Goal: Transaction & Acquisition: Subscribe to service/newsletter

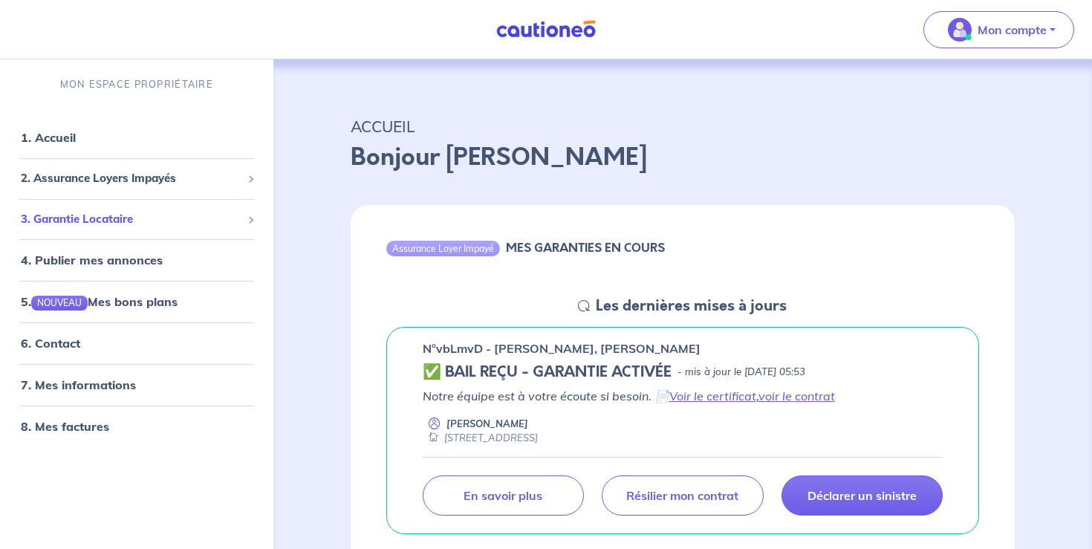
click at [91, 222] on span "3. Garantie Locataire" at bounding box center [131, 219] width 221 height 17
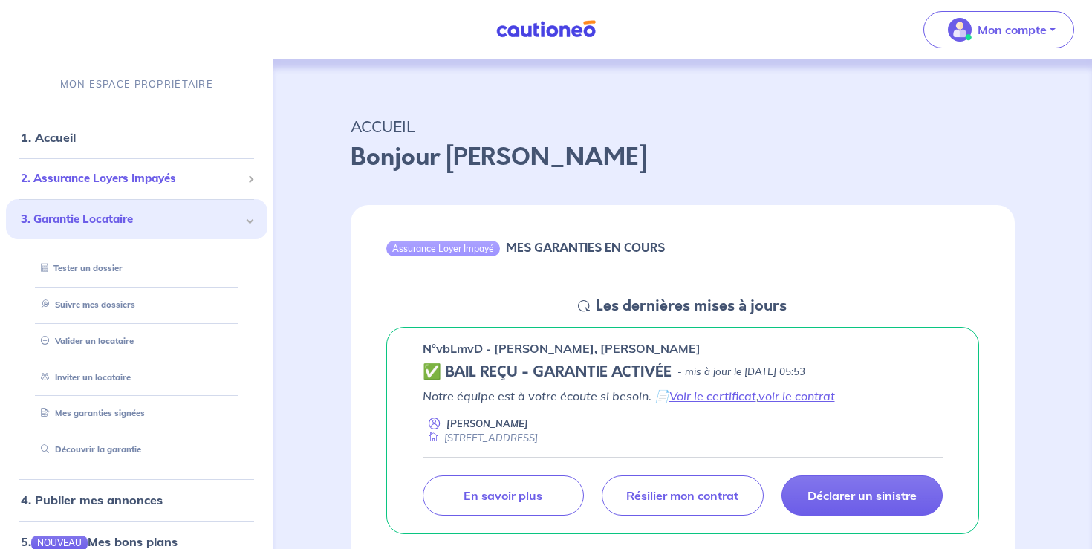
click at [91, 182] on span "2. Assurance Loyers Impayés" at bounding box center [131, 178] width 221 height 17
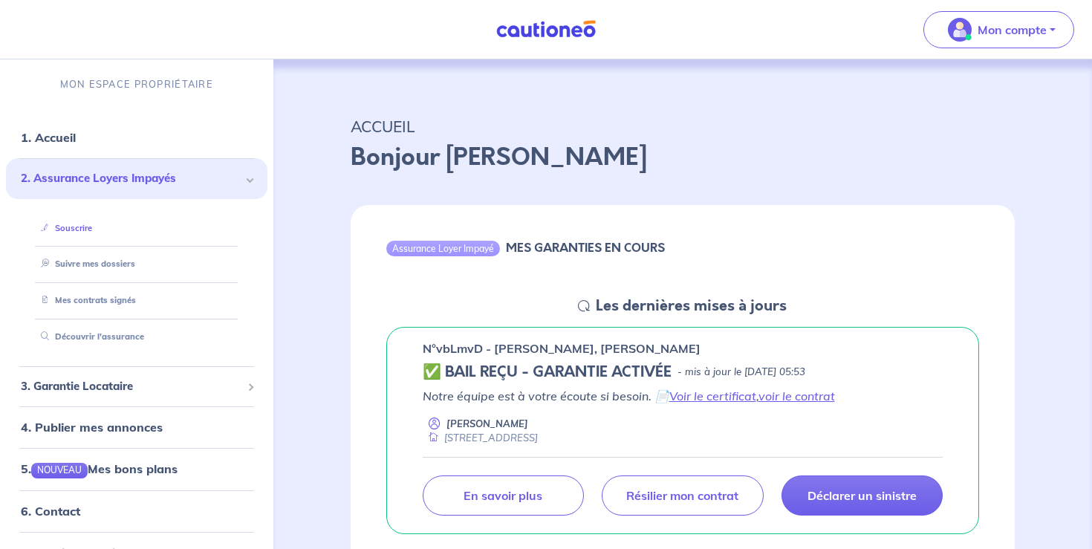
click at [76, 229] on link "Souscrire" at bounding box center [63, 228] width 57 height 10
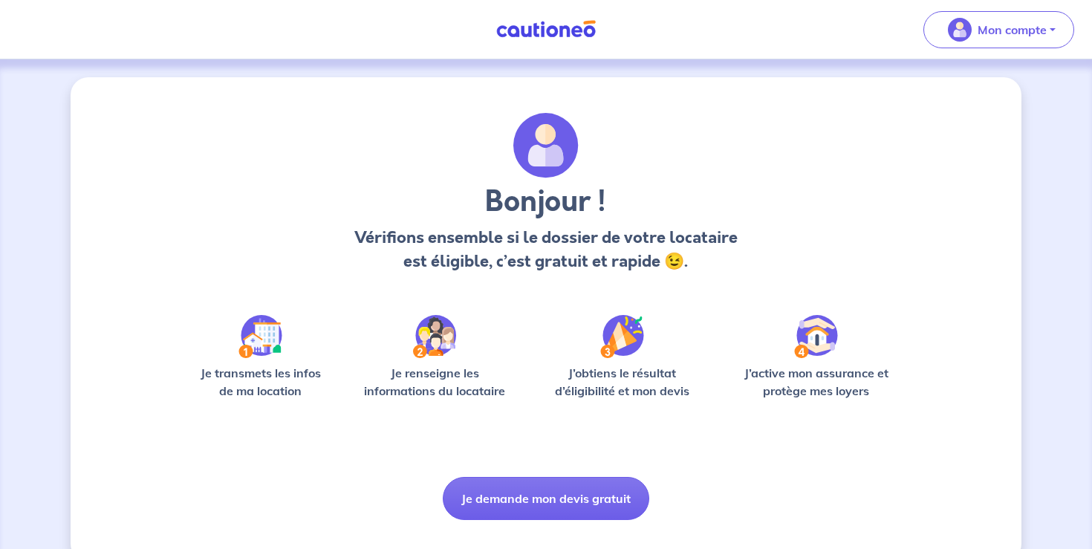
scroll to position [30, 0]
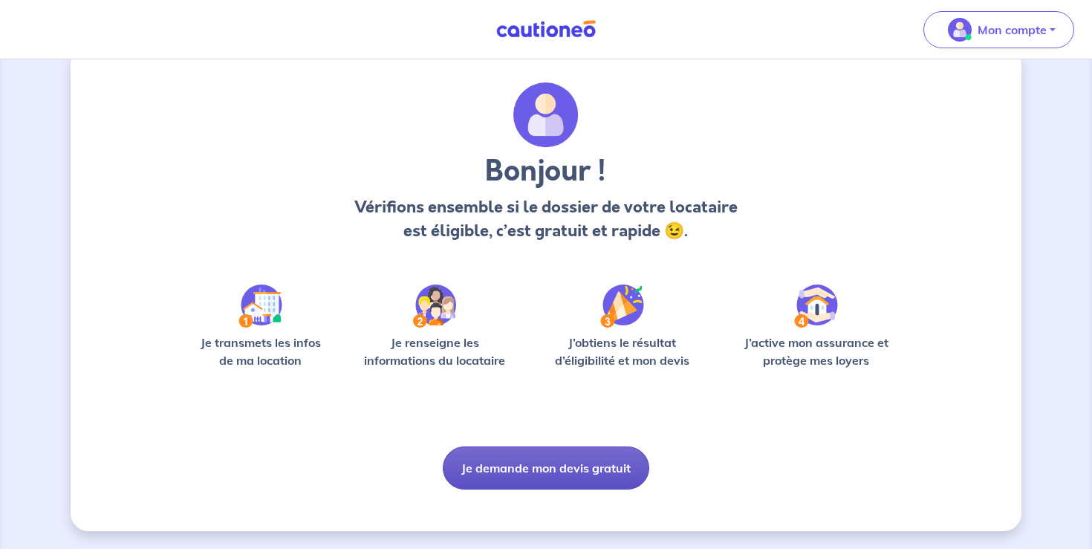
click at [552, 468] on button "Je demande mon devis gratuit" at bounding box center [546, 467] width 206 height 43
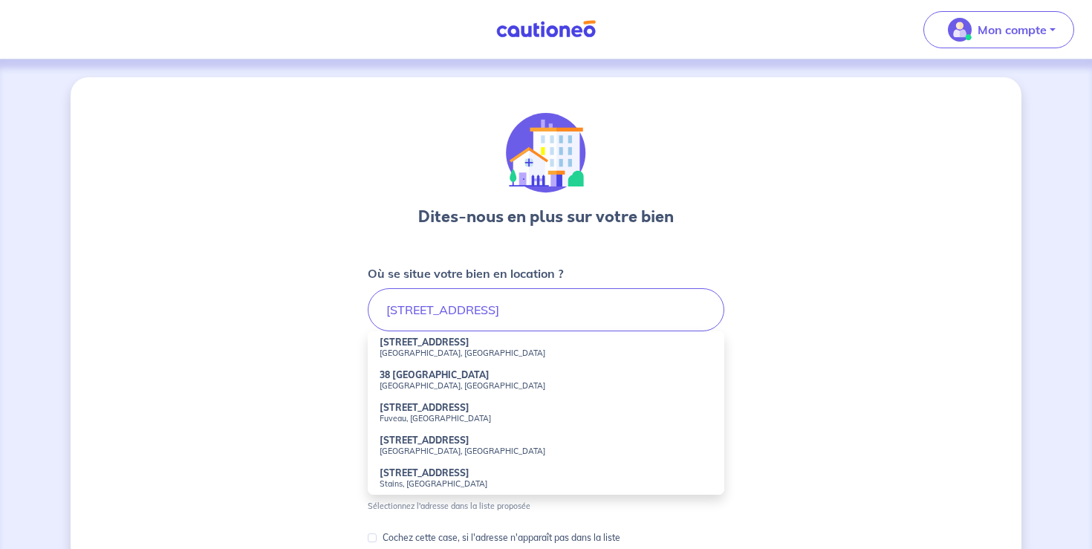
click at [409, 352] on small "Marseille, France" at bounding box center [545, 353] width 333 height 10
type input "38 Chemin de Saint-Jean du Désert, Marseille, France"
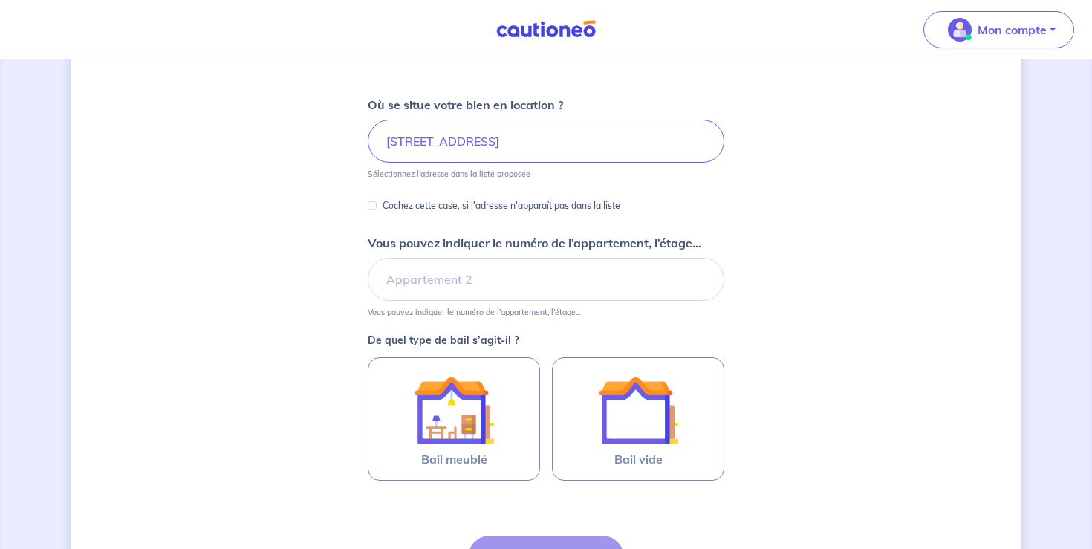
scroll to position [182, 0]
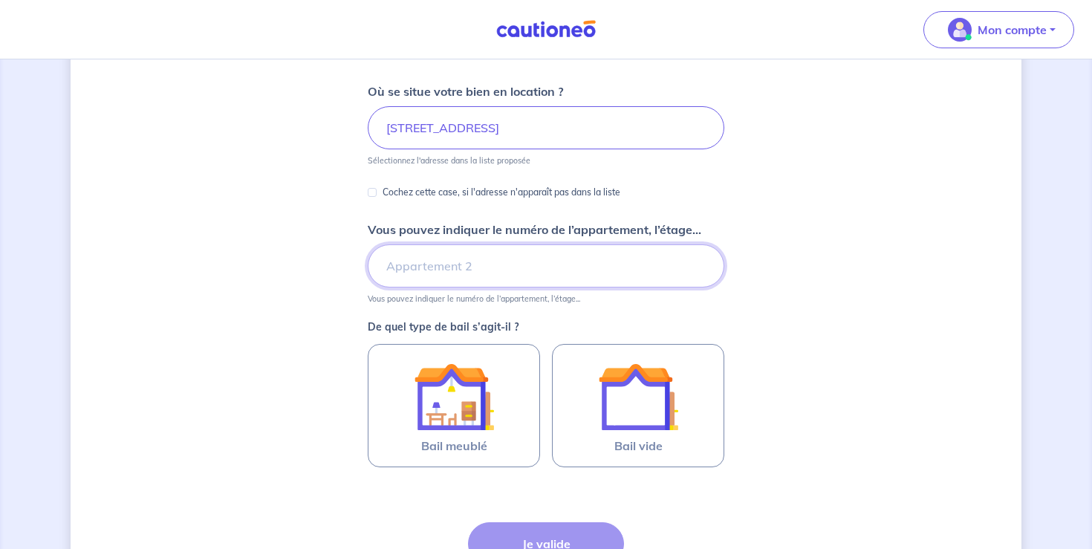
click at [454, 256] on input "Vous pouvez indiquer le numéro de l’appartement, l’étage..." at bounding box center [546, 265] width 356 height 43
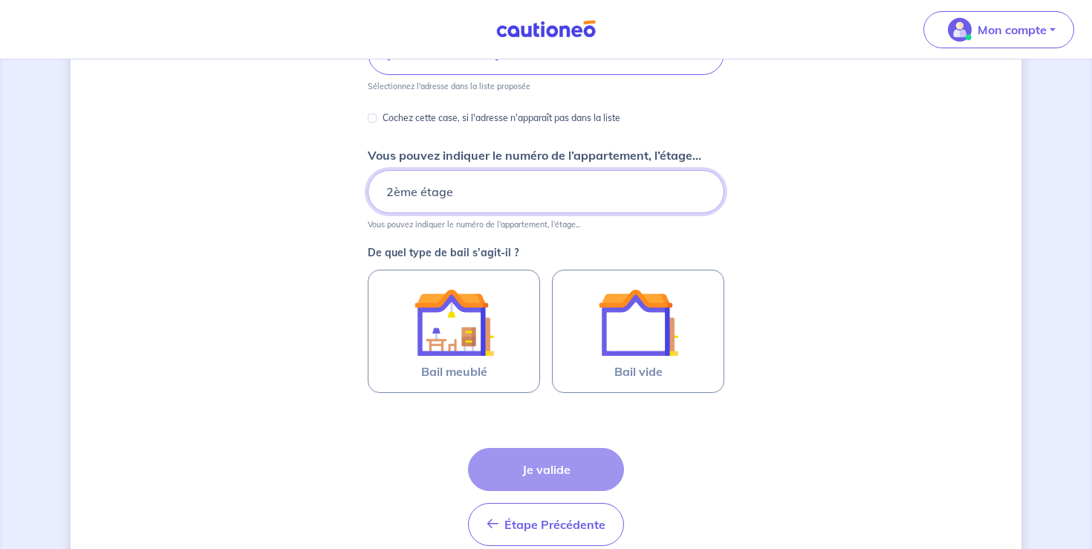
scroll to position [281, 0]
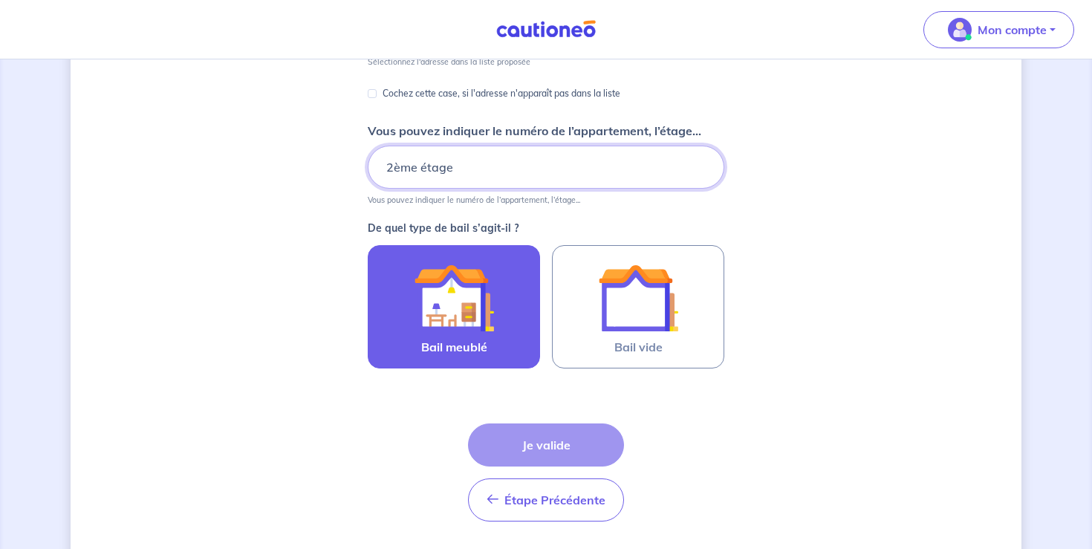
type input "2ème étage"
click at [454, 313] on img at bounding box center [454, 298] width 80 height 80
click at [0, 0] on input "Bail meublé" at bounding box center [0, 0] width 0 height 0
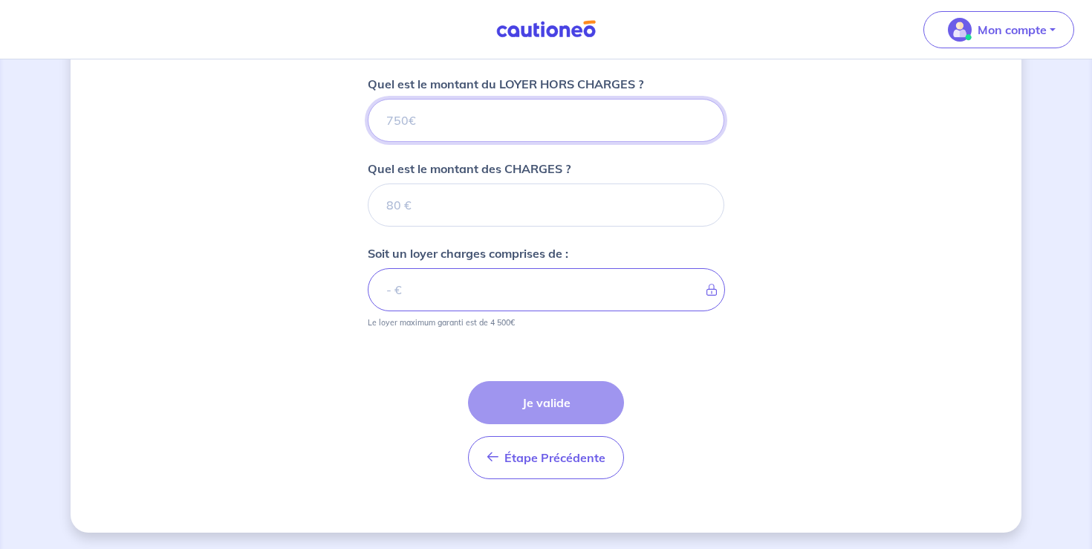
scroll to position [596, 0]
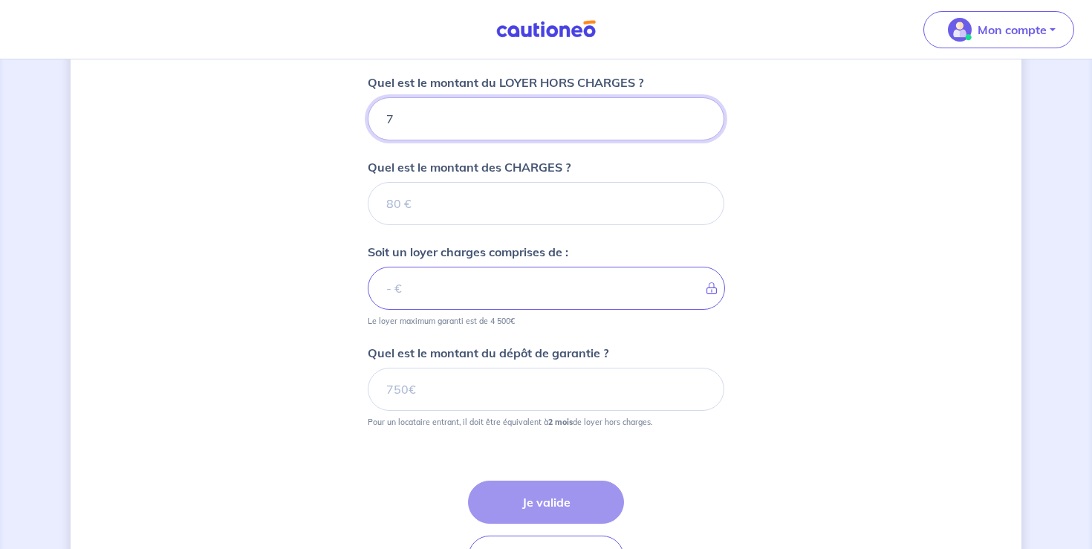
type input "75"
type input "750"
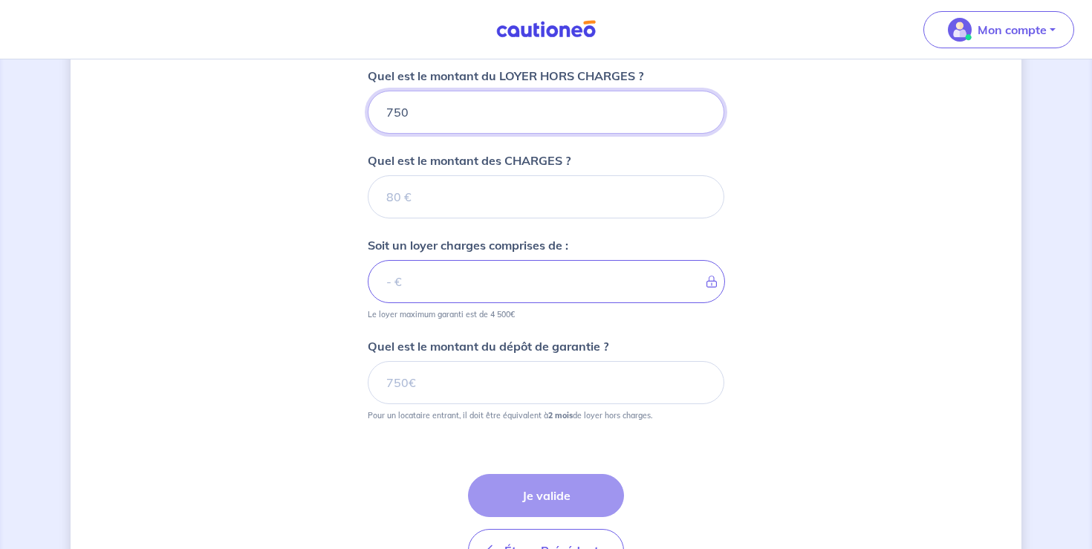
type input "750"
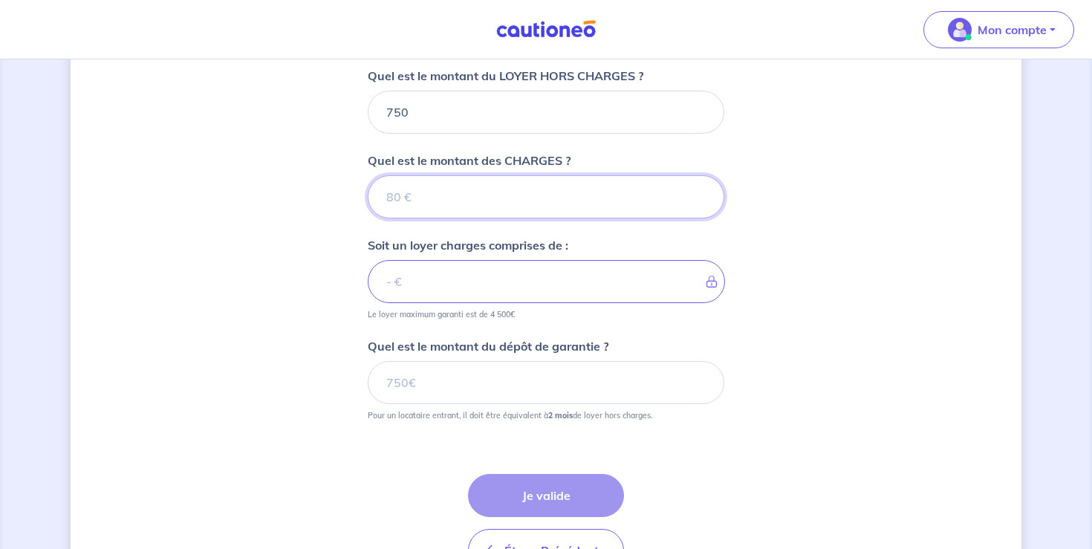
click at [469, 194] on input "Quel est le montant des CHARGES ?" at bounding box center [546, 196] width 356 height 43
type input "50"
type input "800"
type input "50"
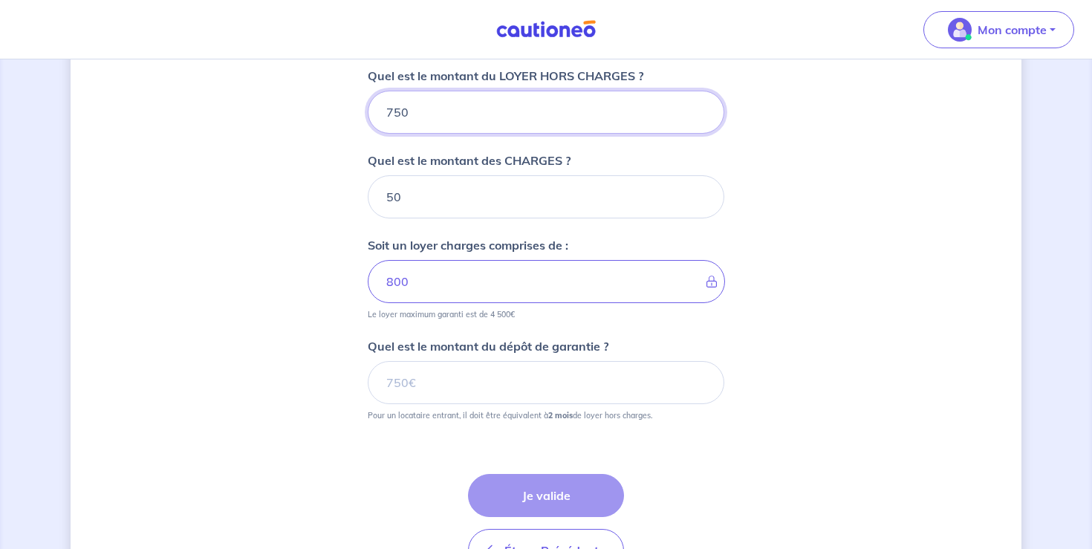
click at [428, 103] on input "750" at bounding box center [546, 112] width 356 height 43
type input "7"
type input "57"
type input "700"
type input "750"
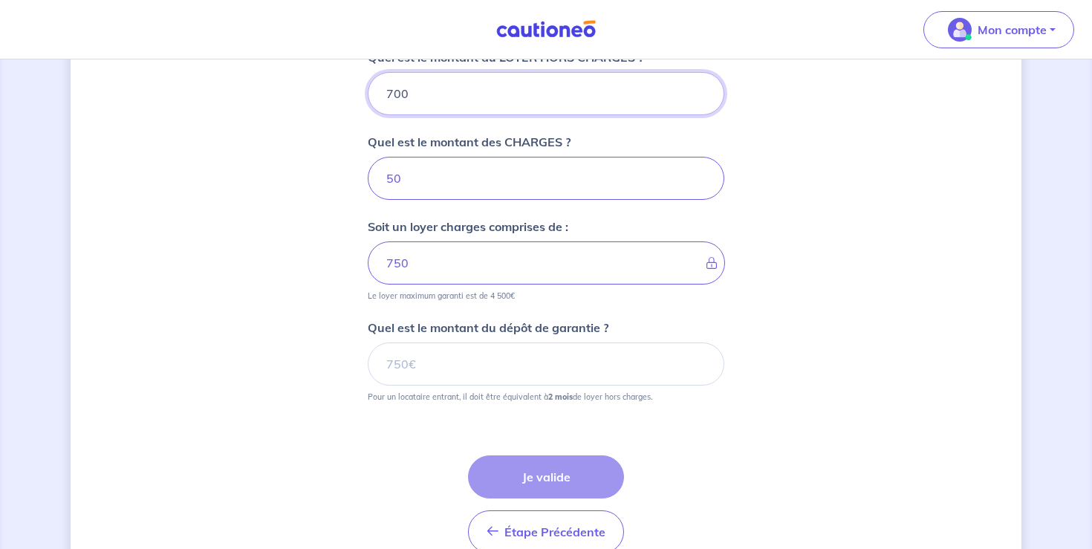
scroll to position [623, 0]
type input "700"
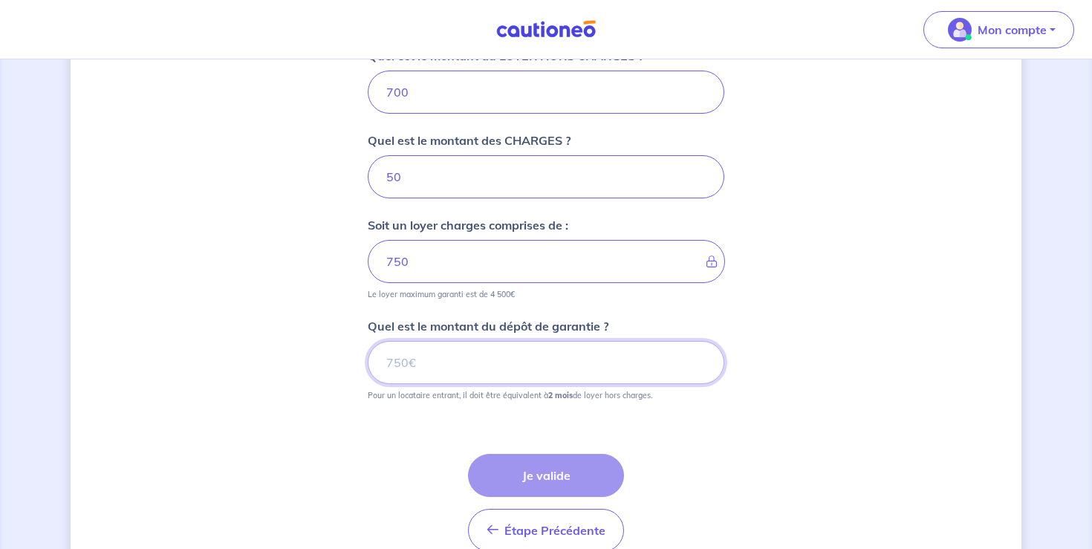
click at [441, 370] on input "Quel est le montant du dépôt de garantie ?" at bounding box center [546, 362] width 356 height 43
type input "9"
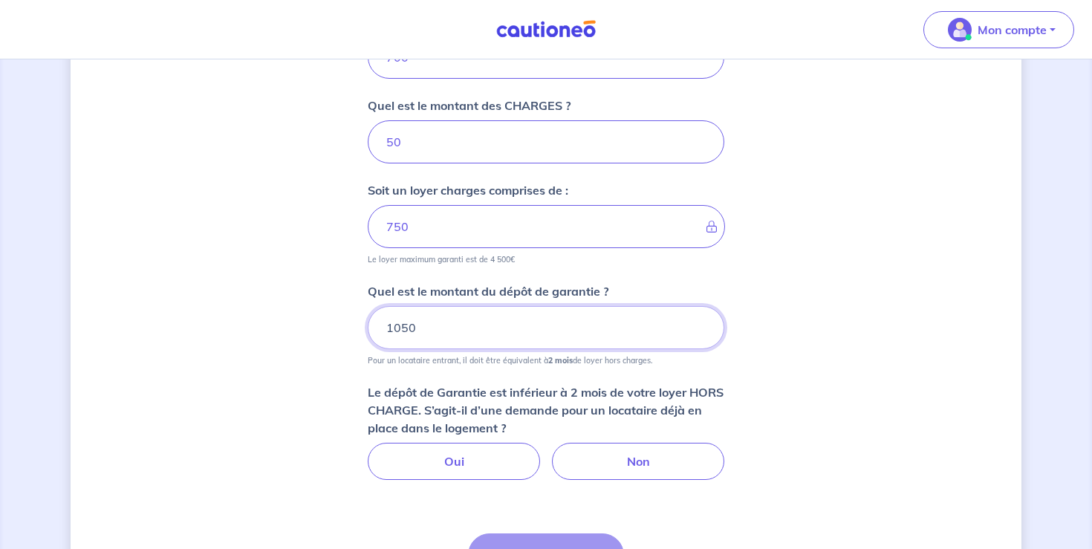
scroll to position [659, 0]
type input "1050"
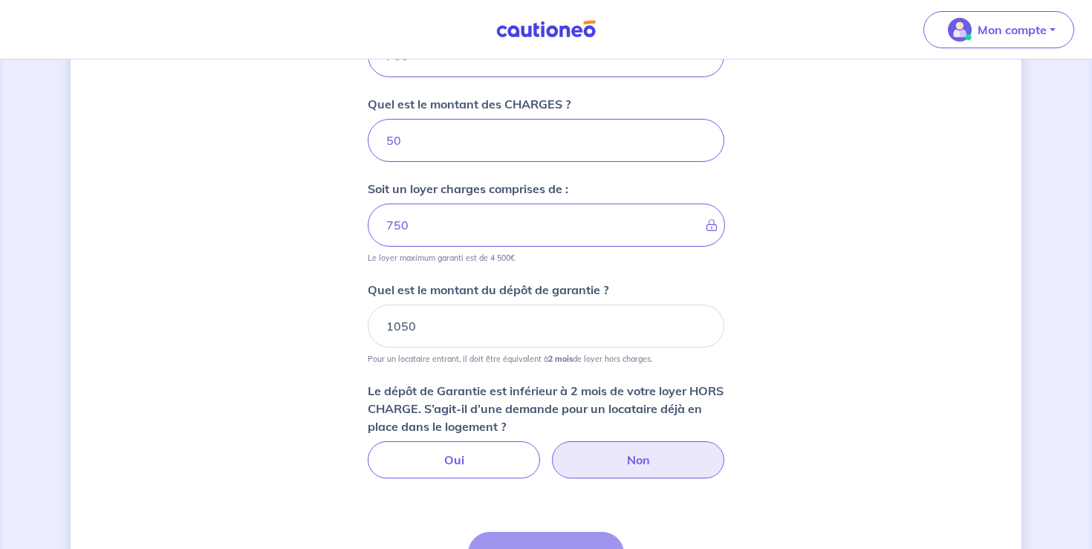
click at [635, 456] on label "Non" at bounding box center [638, 459] width 172 height 37
click at [551, 451] on input "Non" at bounding box center [546, 446] width 10 height 10
radio input "true"
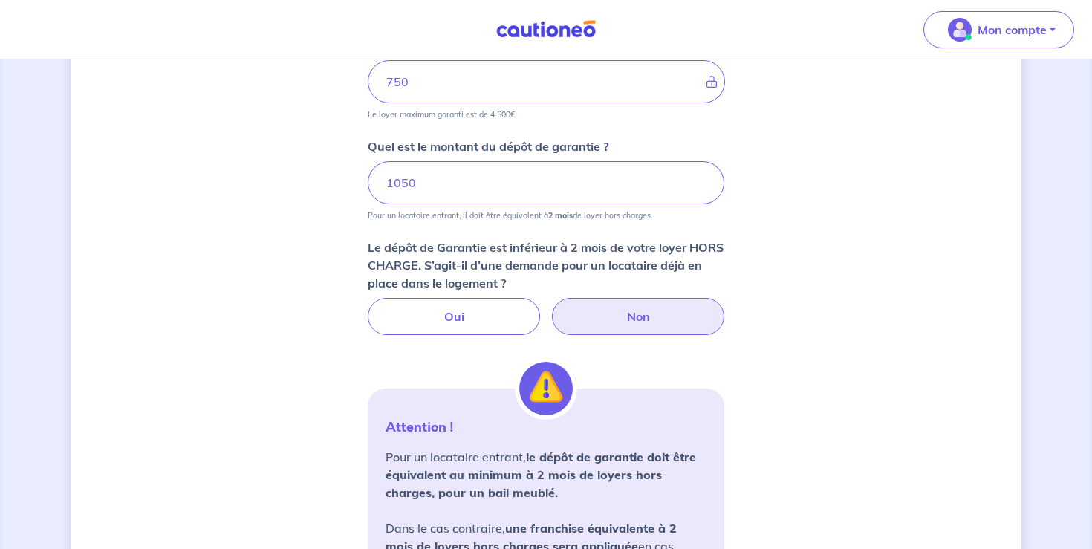
scroll to position [821, 0]
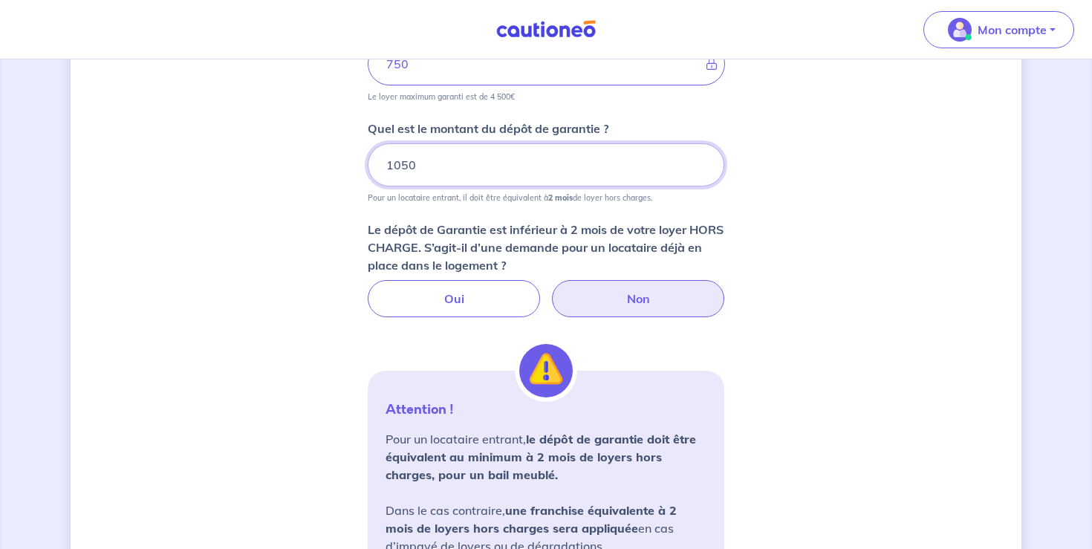
click at [414, 157] on input "1050" at bounding box center [546, 164] width 356 height 43
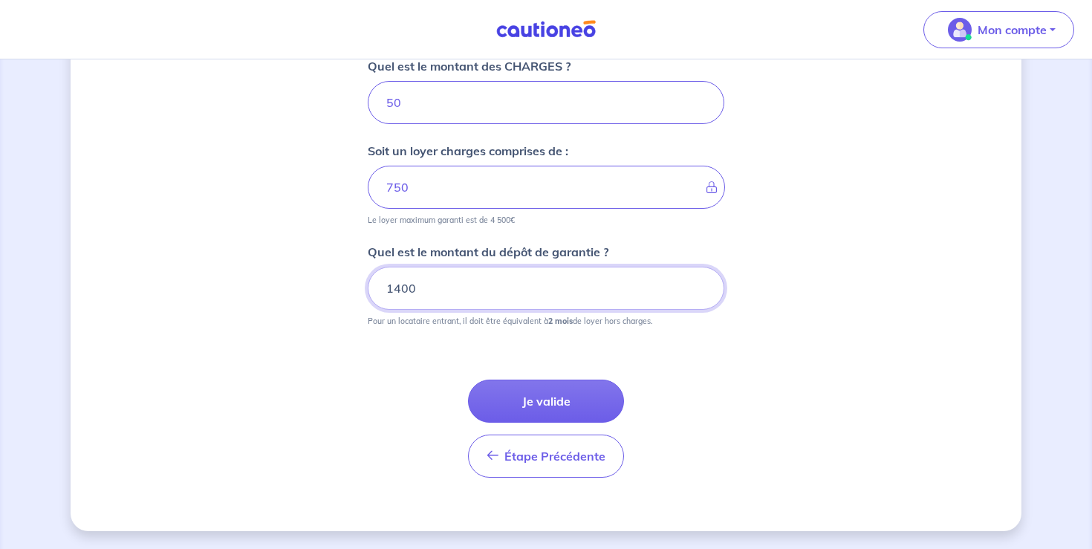
scroll to position [697, 0]
type input "1400"
click at [531, 392] on button "Je valide" at bounding box center [546, 400] width 156 height 43
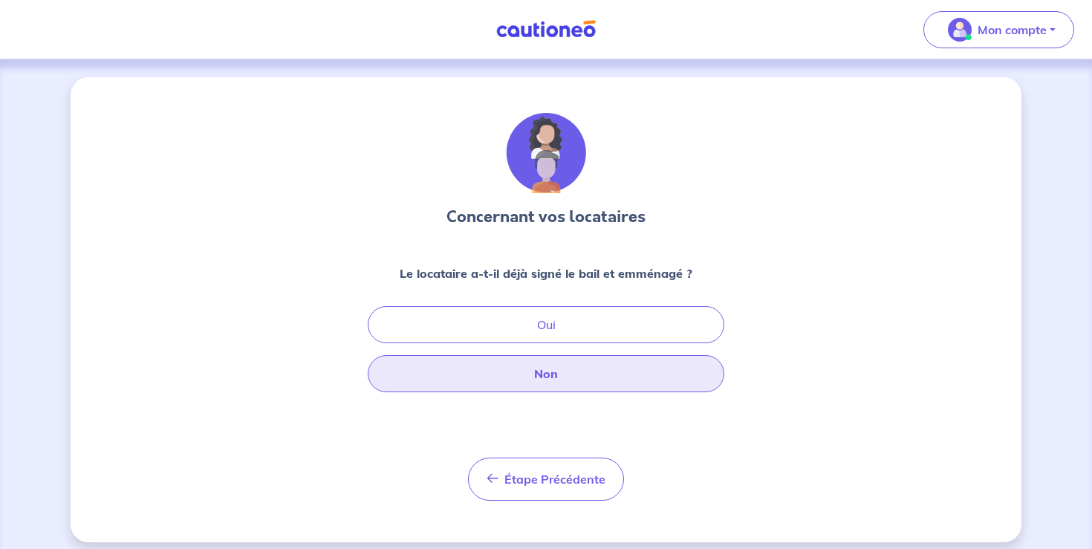
click at [473, 378] on button "Non" at bounding box center [546, 373] width 356 height 37
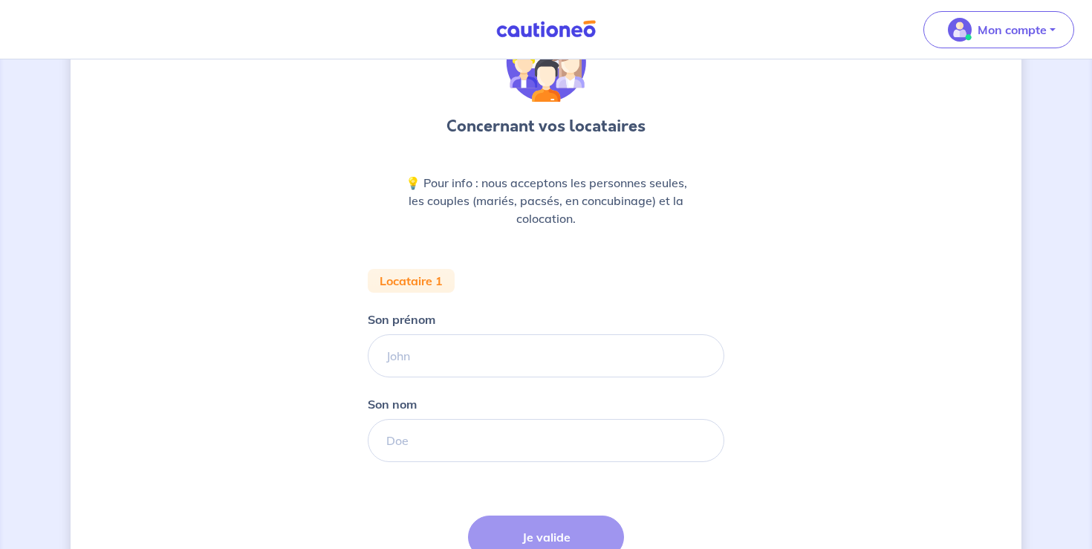
scroll to position [226, 0]
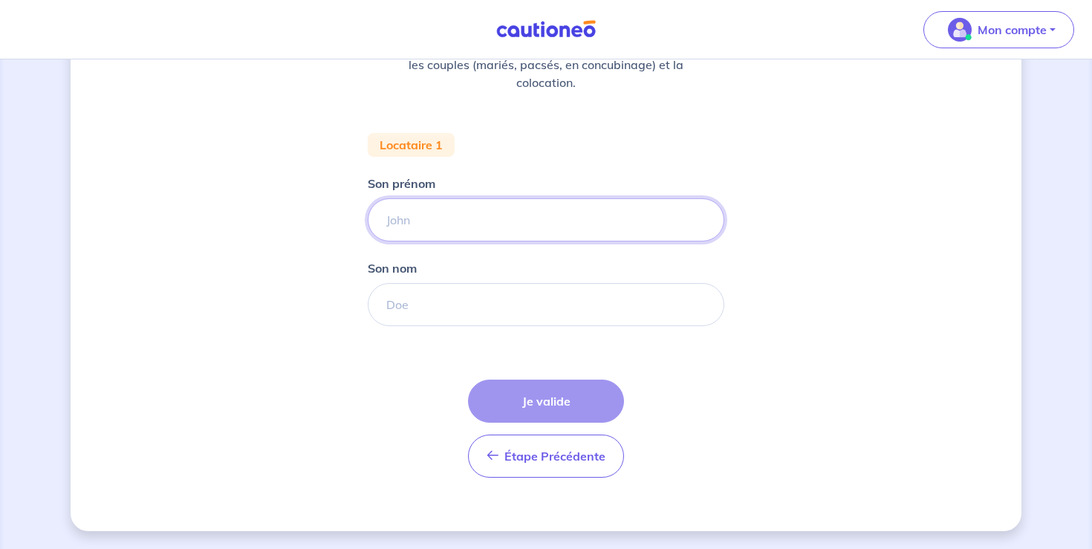
click at [449, 226] on input "Son prénom" at bounding box center [546, 219] width 356 height 43
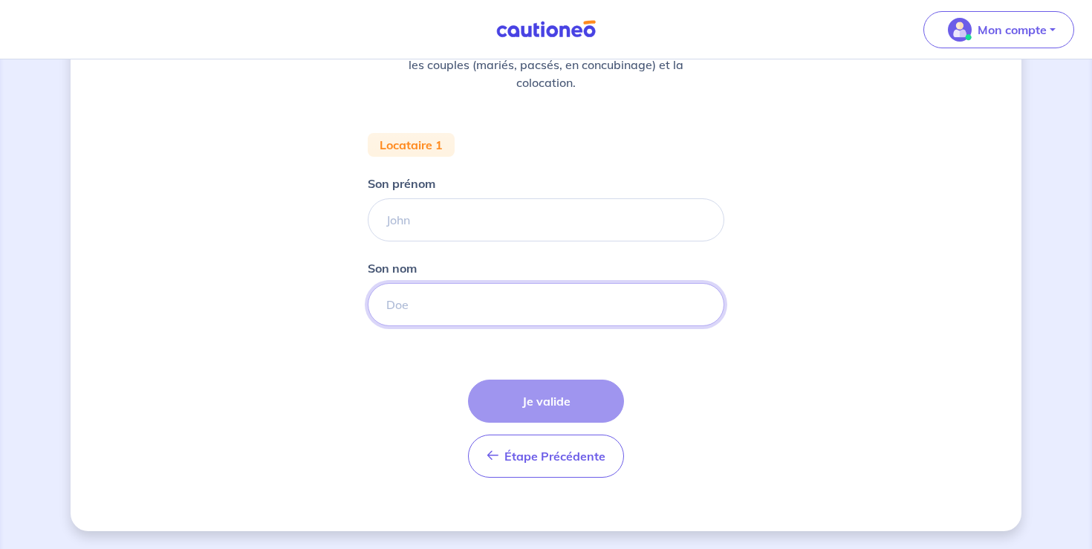
click at [407, 291] on input "Son nom" at bounding box center [546, 304] width 356 height 43
type input "Gomes Varela"
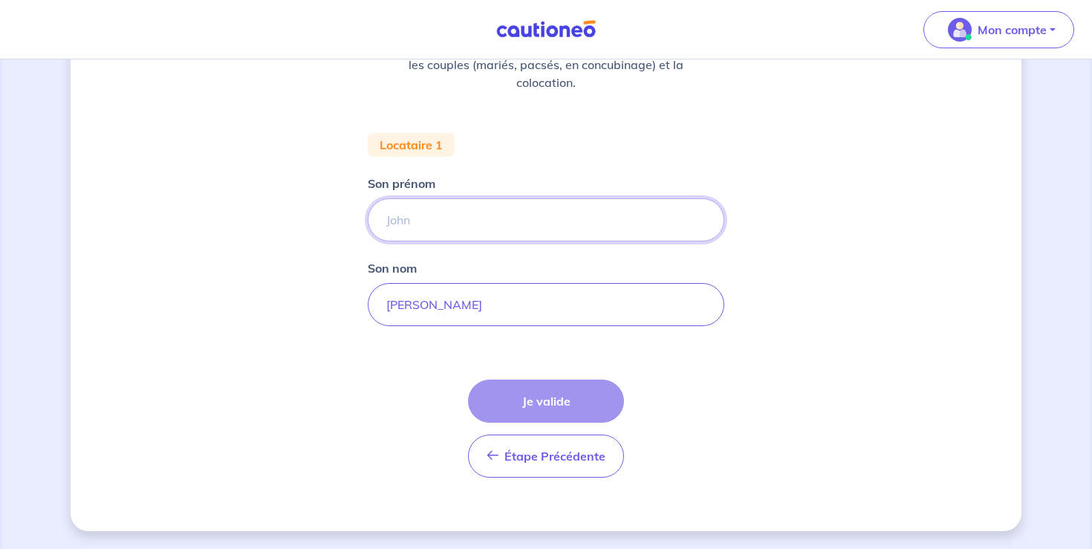
click at [543, 221] on input "Son prénom" at bounding box center [546, 219] width 356 height 43
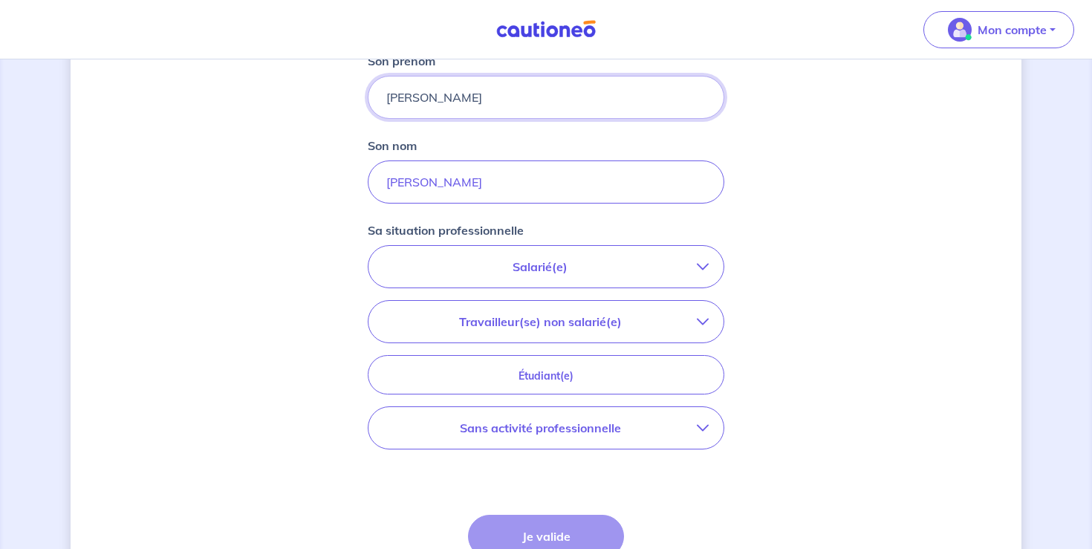
scroll to position [360, 0]
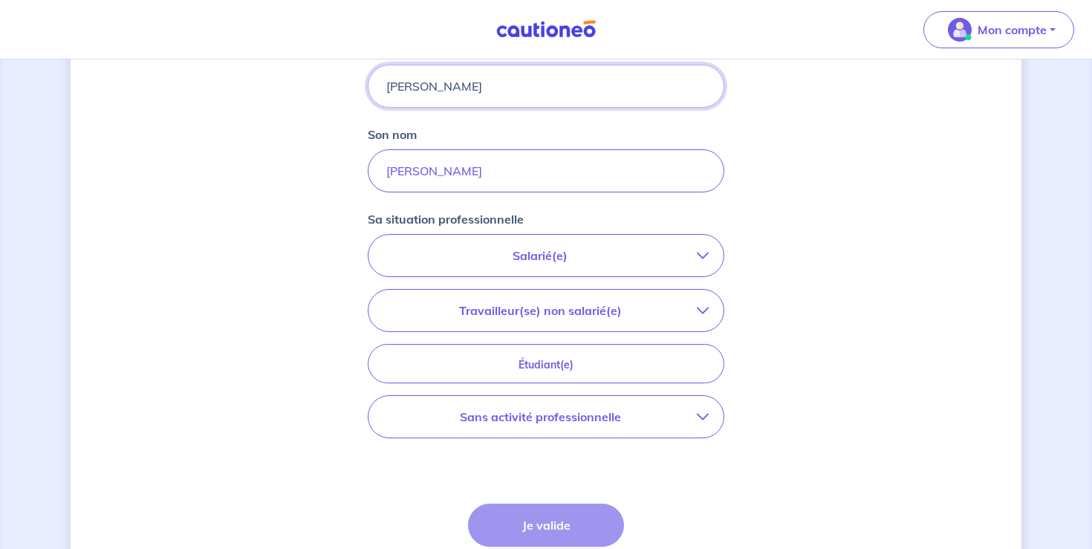
type input "Solangela Patricia"
click at [456, 263] on p "Salarié(e)" at bounding box center [539, 256] width 313 height 18
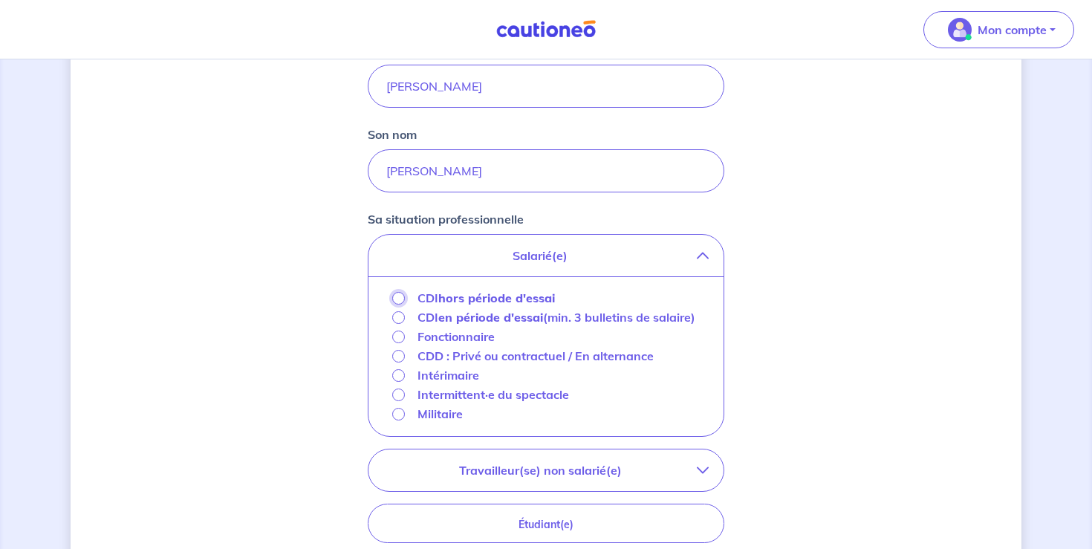
click at [399, 295] on input "CDI hors période d'essai" at bounding box center [398, 298] width 13 height 13
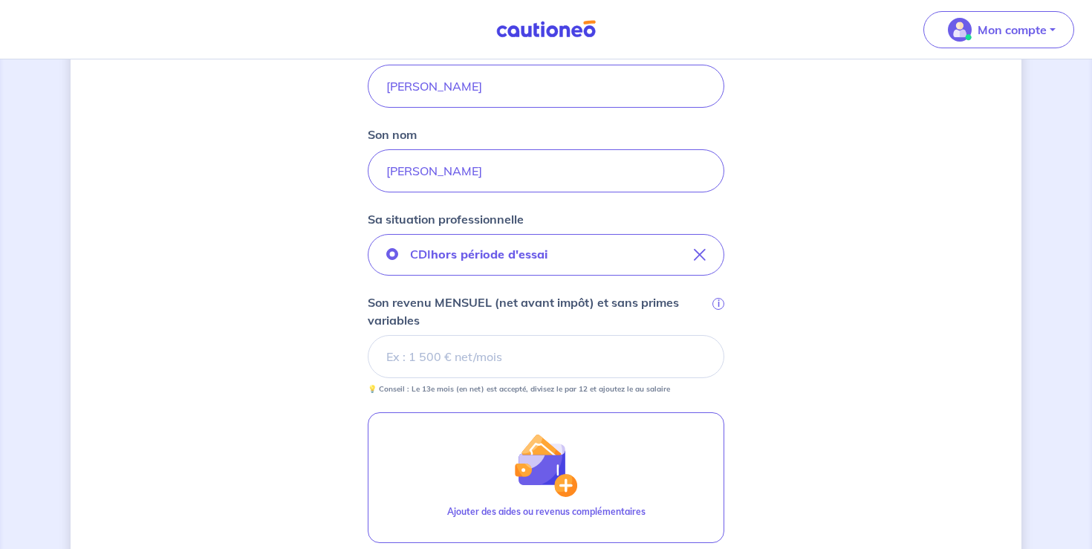
scroll to position [481, 0]
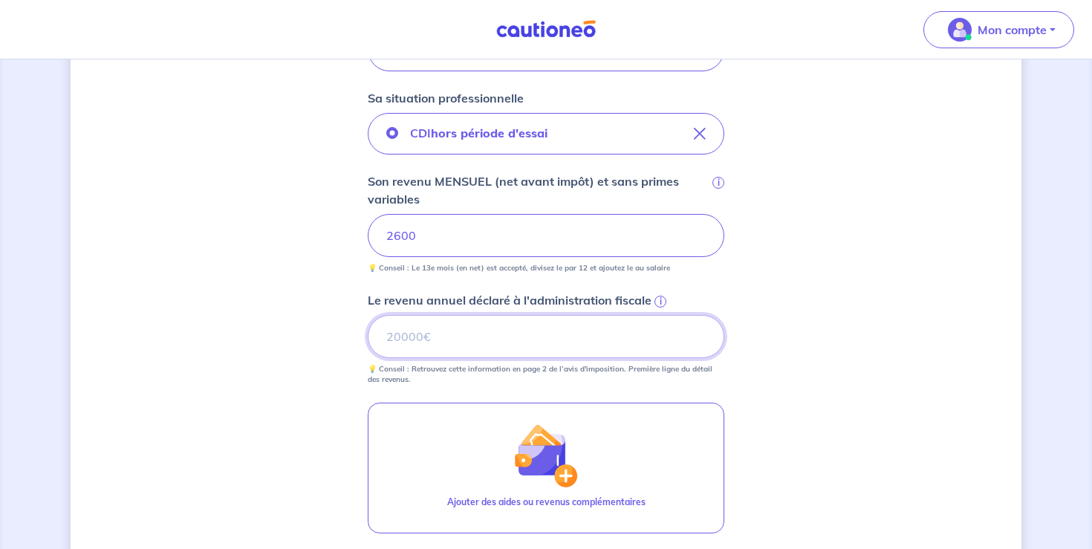
click at [670, 326] on input "Le revenu annuel déclaré à l'administration fiscale i" at bounding box center [546, 336] width 356 height 43
click at [664, 301] on span "i" at bounding box center [660, 302] width 12 height 12
click at [664, 315] on input "Le revenu annuel déclaré à l'administration fiscale i" at bounding box center [546, 336] width 356 height 43
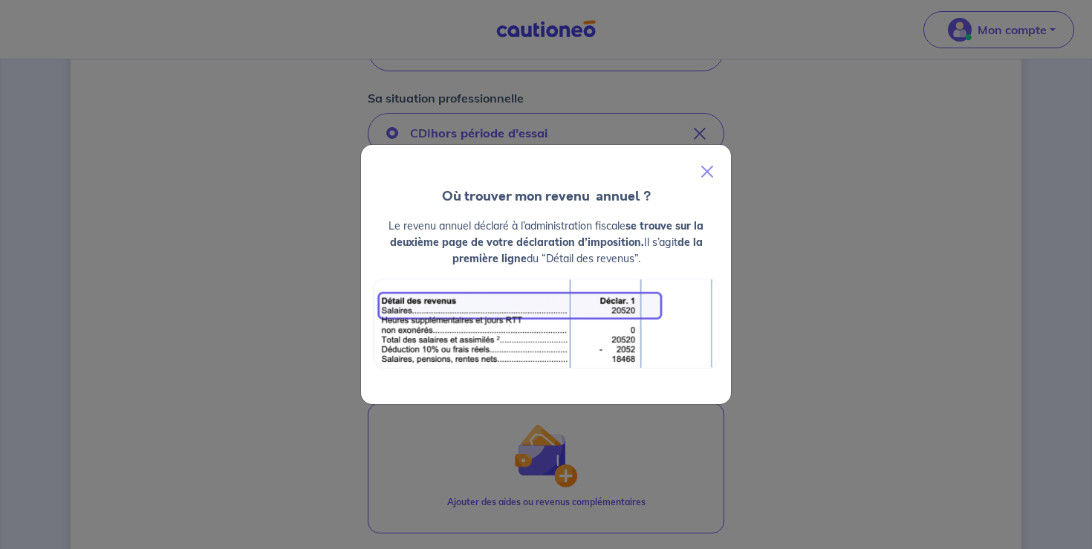
click at [782, 278] on div "Où trouver mon revenu  annuel ? Le revenu annuel déclaré à l’administration fis…" at bounding box center [546, 274] width 1092 height 549
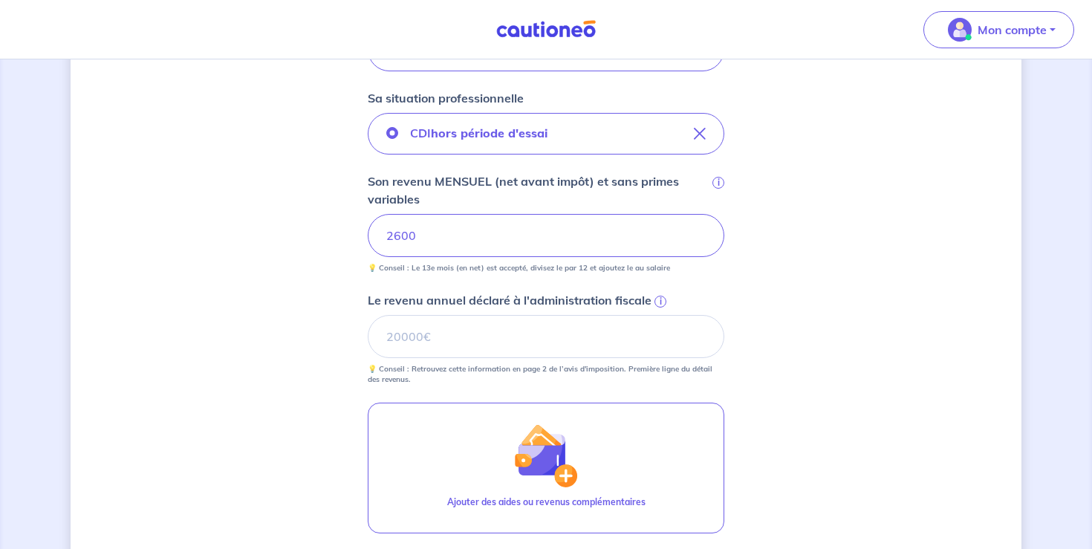
click at [658, 299] on span "i" at bounding box center [660, 302] width 12 height 12
click at [658, 315] on input "Le revenu annuel déclaré à l'administration fiscale i" at bounding box center [546, 336] width 356 height 43
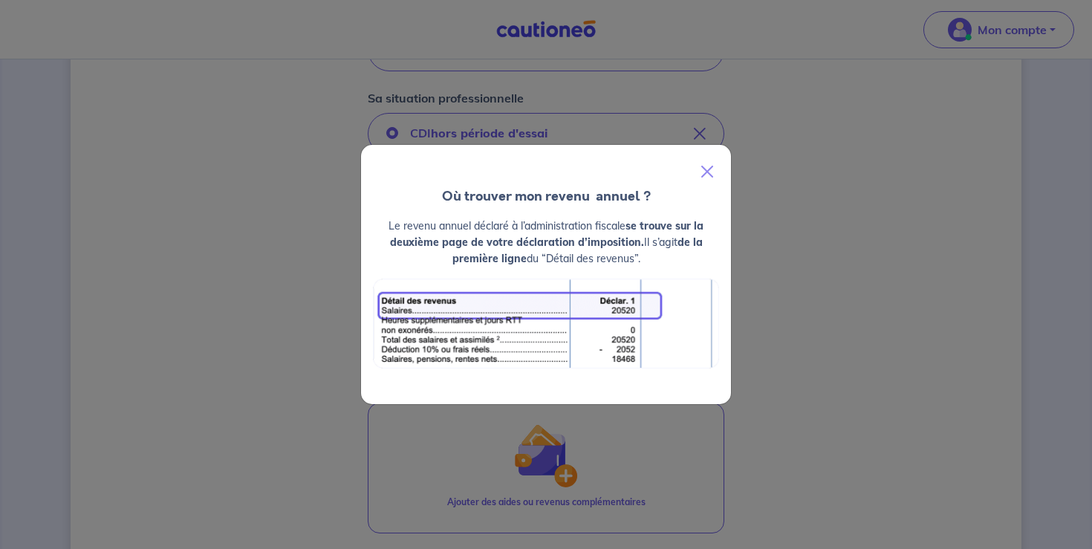
click at [751, 302] on div "Où trouver mon revenu  annuel ? Le revenu annuel déclaré à l’administration fis…" at bounding box center [546, 274] width 1092 height 549
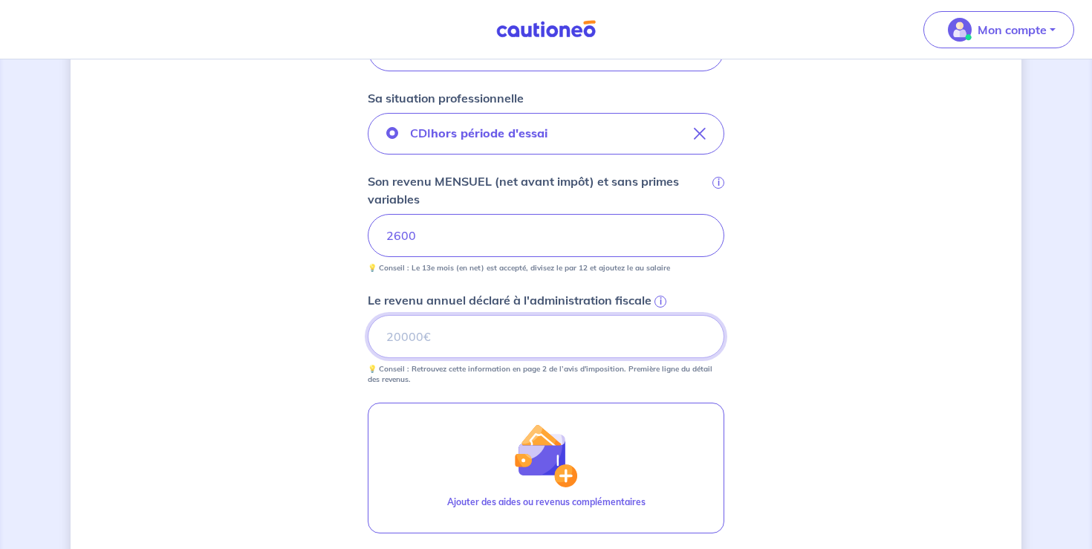
click at [448, 337] on input "Le revenu annuel déclaré à l'administration fiscale i" at bounding box center [546, 336] width 356 height 43
type input "16663"
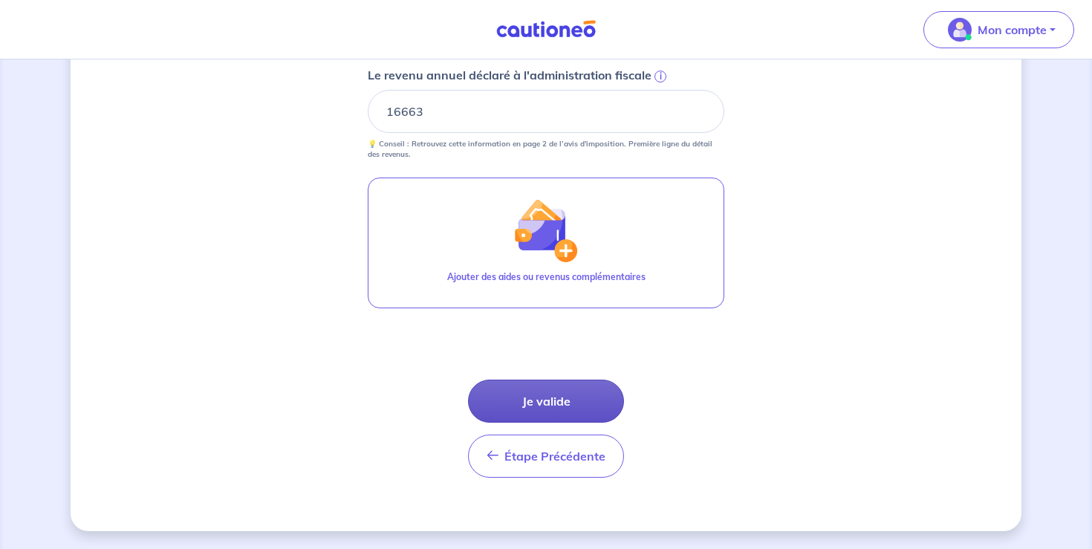
click at [527, 405] on button "Je valide" at bounding box center [546, 400] width 156 height 43
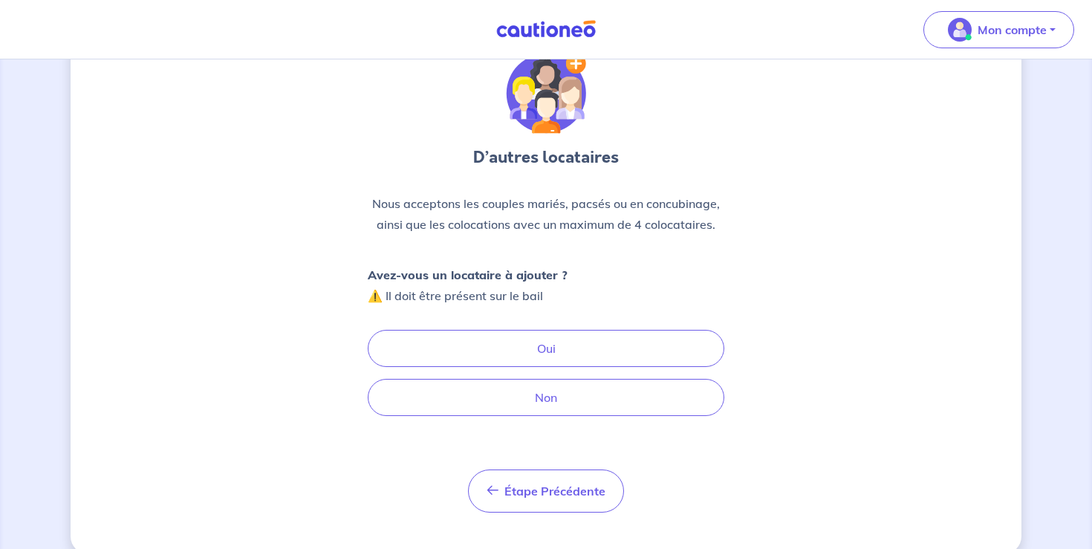
scroll to position [61, 0]
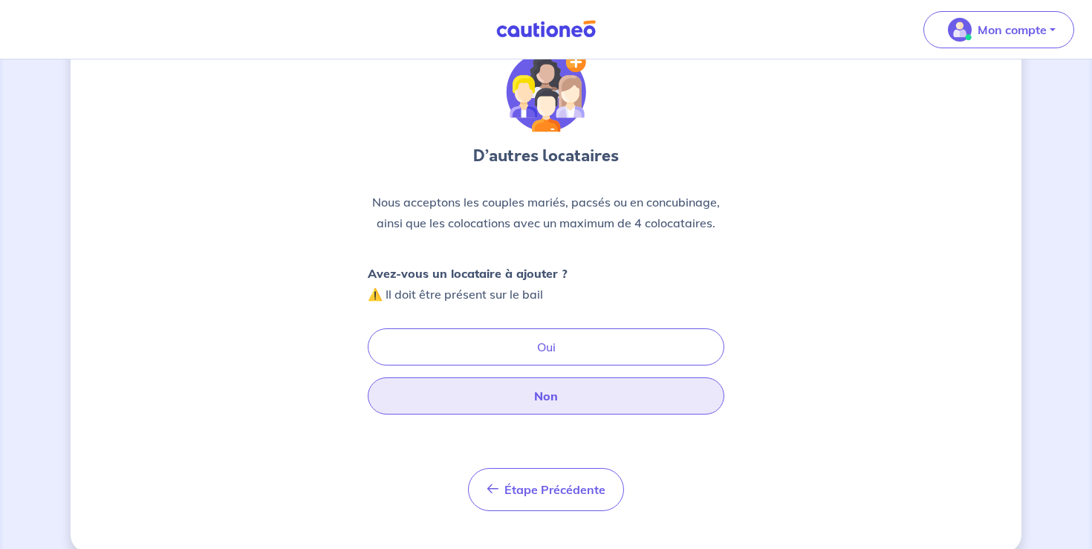
click at [483, 398] on button "Non" at bounding box center [546, 395] width 356 height 37
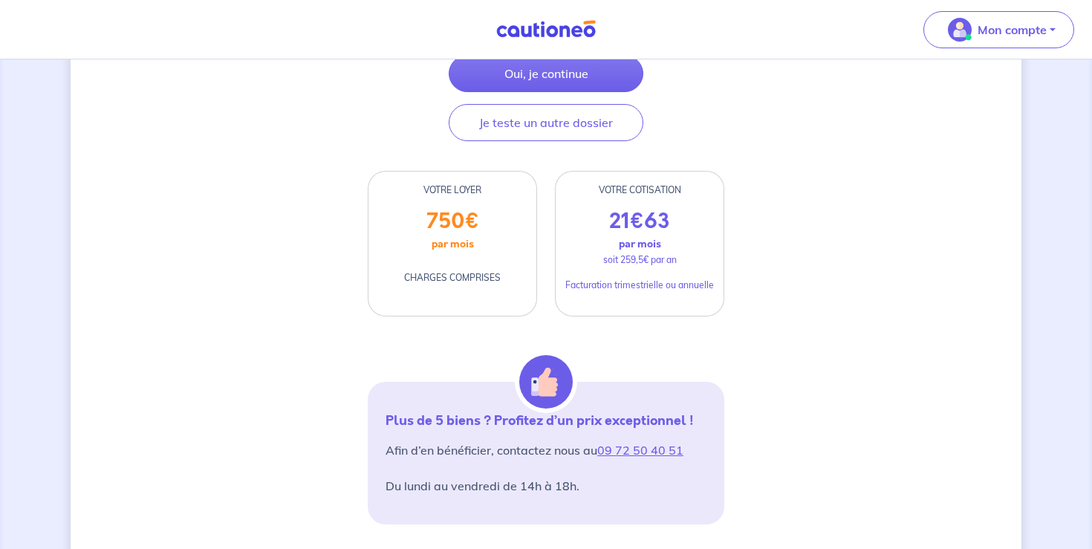
scroll to position [154, 0]
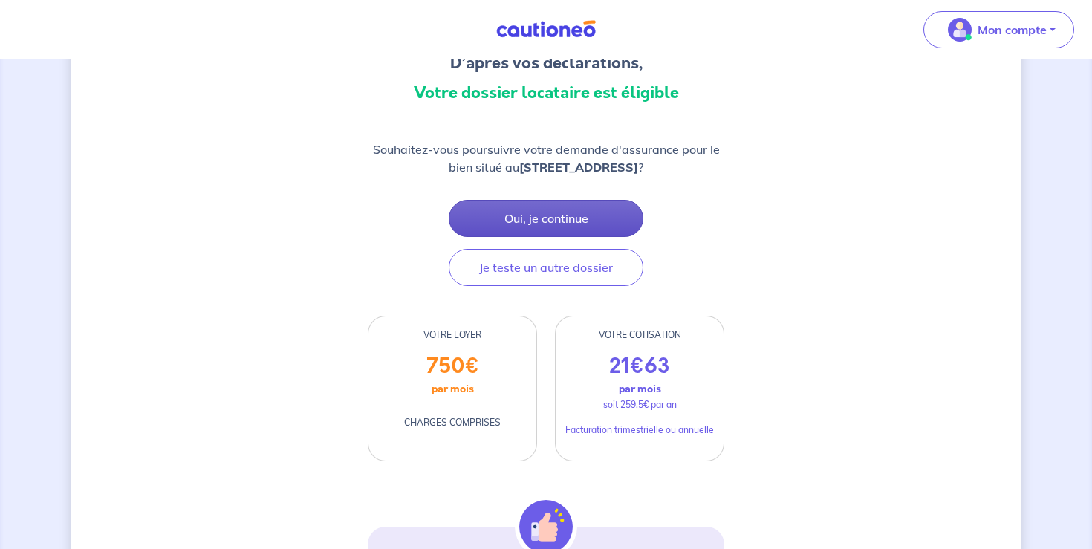
click at [498, 232] on button "Oui, je continue" at bounding box center [546, 218] width 195 height 37
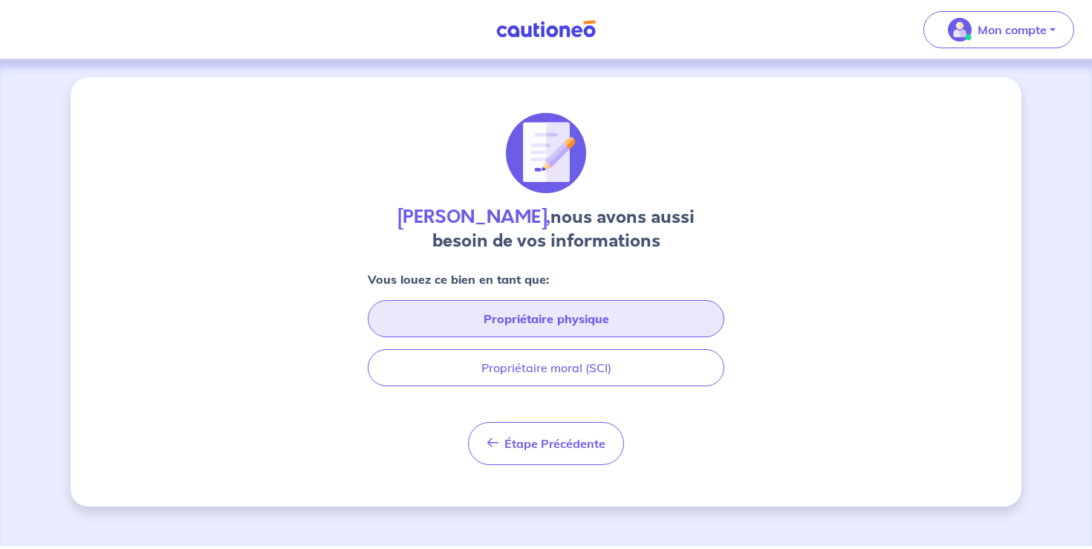
click at [454, 322] on button "Propriétaire physique" at bounding box center [546, 318] width 356 height 37
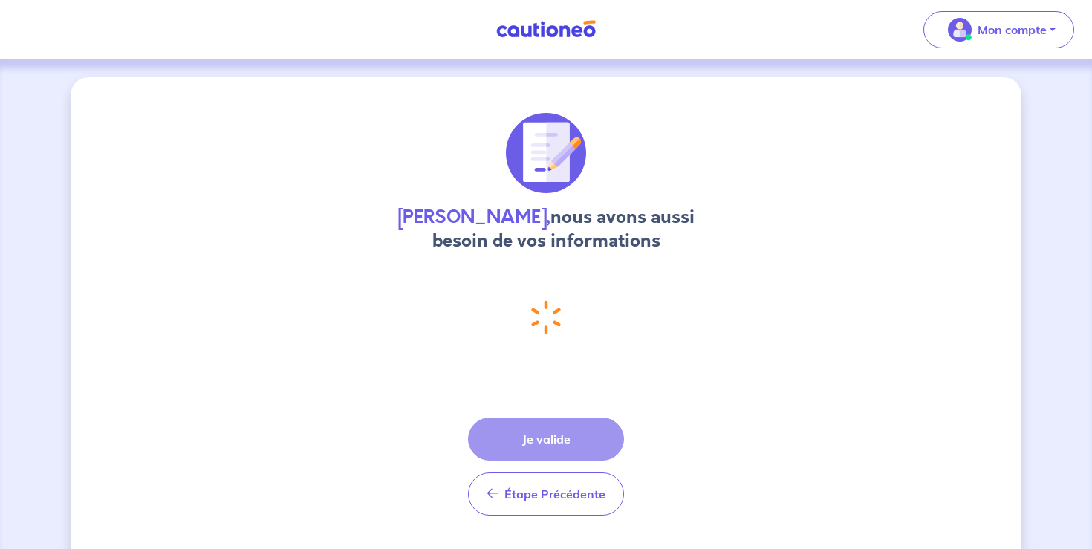
select select "FR"
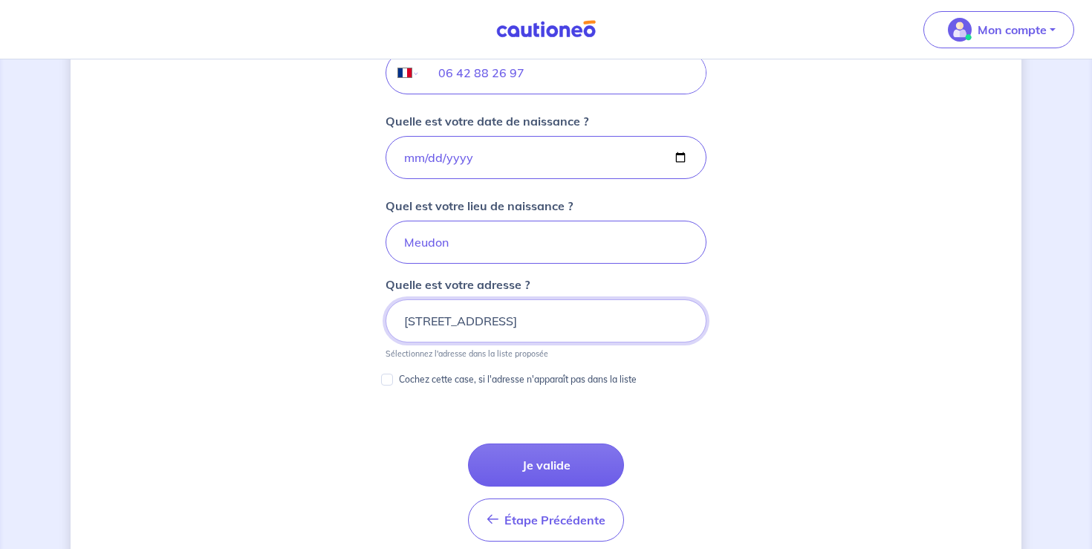
scroll to position [634, 0]
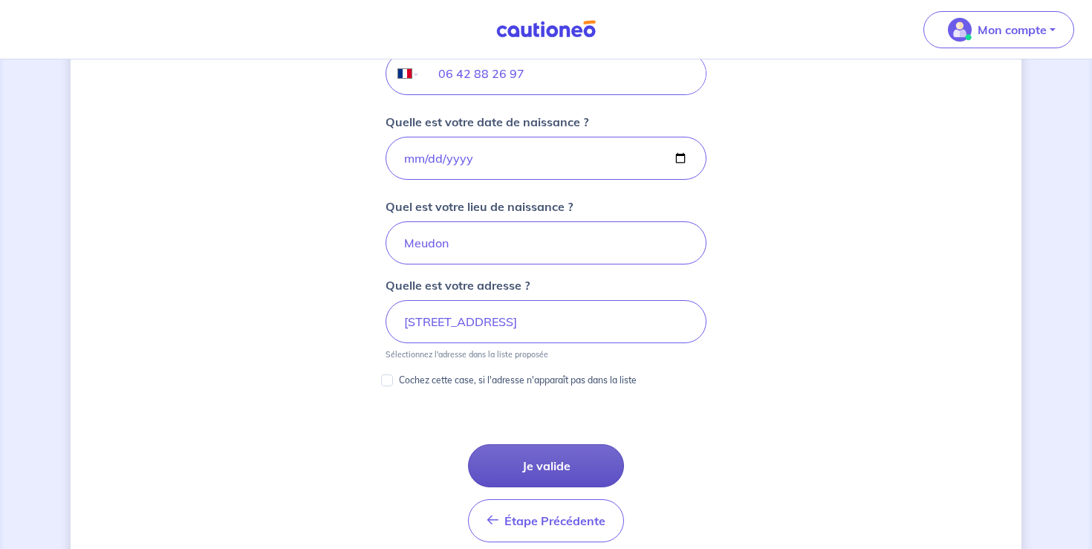
click at [526, 457] on button "Je valide" at bounding box center [546, 465] width 156 height 43
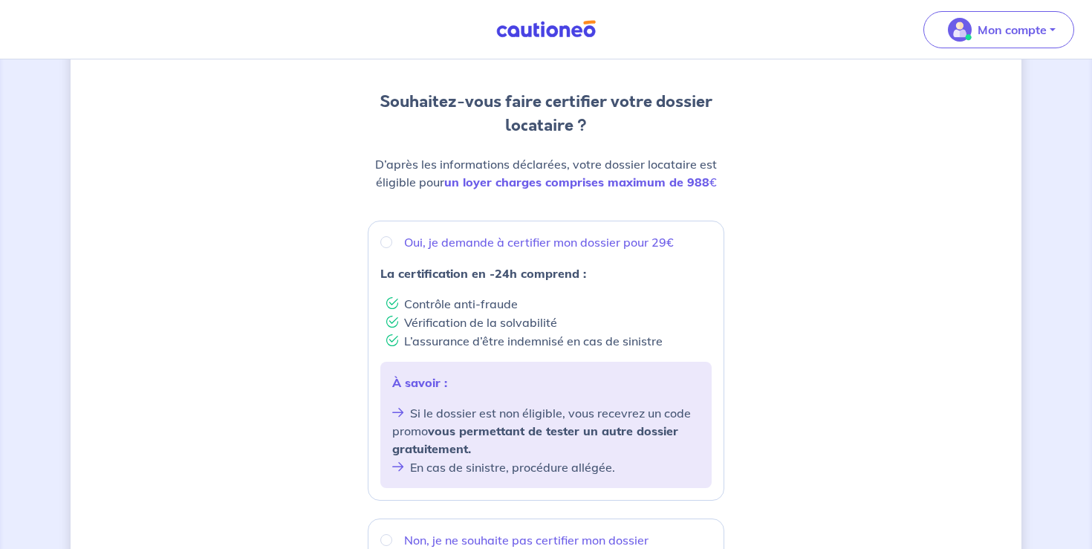
scroll to position [134, 0]
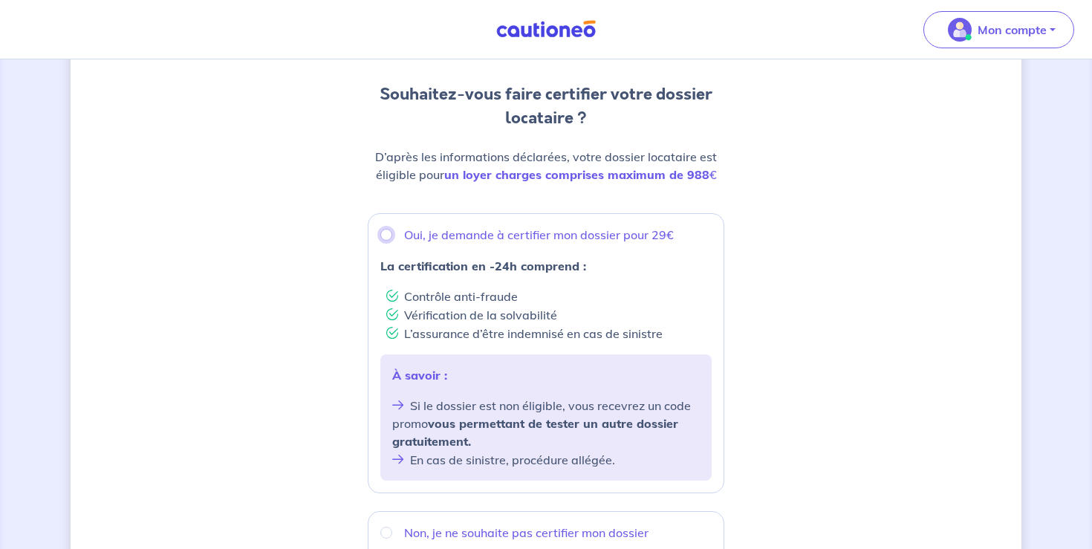
click at [386, 233] on input "Oui, je demande à certifier mon dossier pour 29€" at bounding box center [386, 235] width 12 height 12
radio input "true"
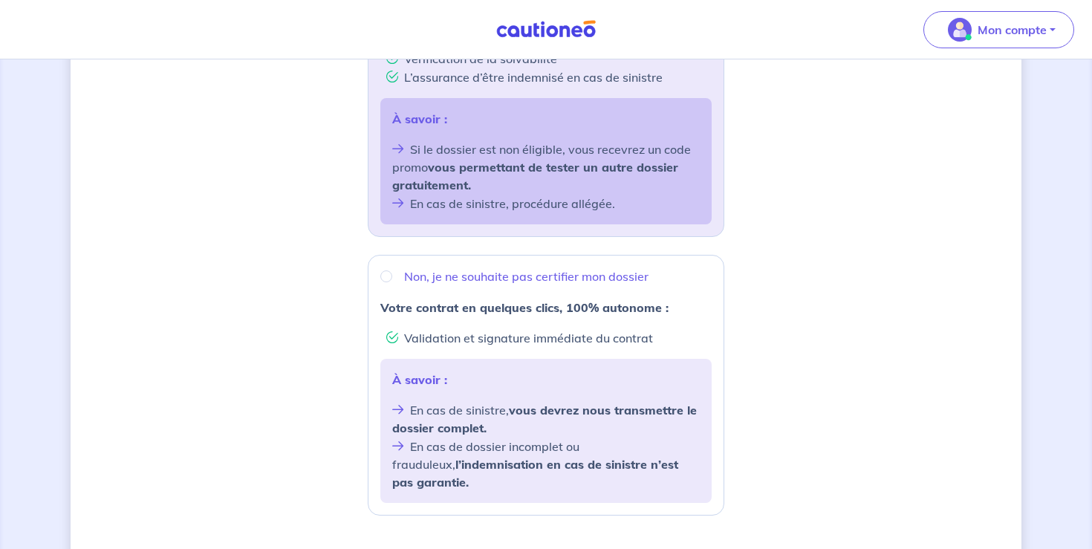
scroll to position [386, 0]
